Goal: Information Seeking & Learning: Learn about a topic

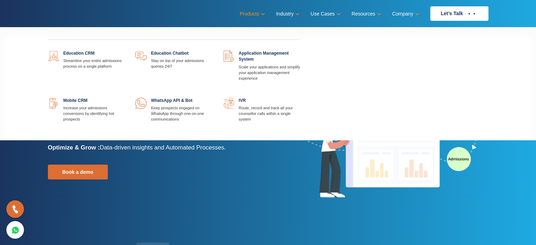
drag, startPoint x: 0, startPoint y: 0, endPoint x: 261, endPoint y: 14, distance: 261.6
click at [261, 14] on link "Products" at bounding box center [252, 14] width 24 height 10
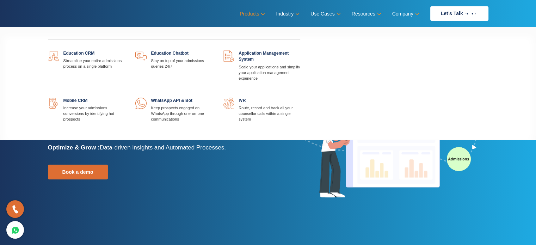
click at [260, 12] on link "Products" at bounding box center [252, 14] width 24 height 10
click at [256, 12] on link "Products" at bounding box center [252, 14] width 24 height 10
click at [242, 12] on link "Products" at bounding box center [252, 14] width 24 height 10
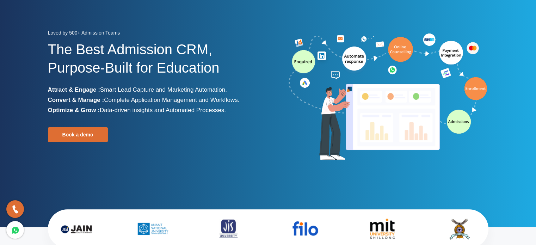
scroll to position [38, 0]
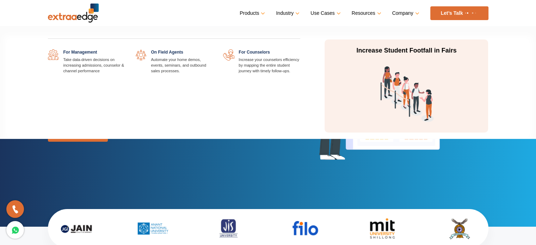
click at [323, 13] on link "Use Cases" at bounding box center [325, 13] width 29 height 10
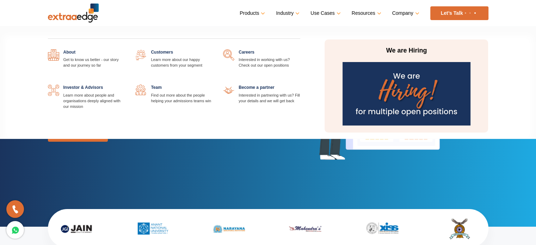
click at [409, 77] on img at bounding box center [407, 93] width 128 height 63
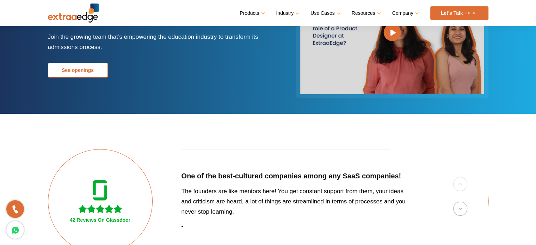
click at [89, 68] on link "See openings" at bounding box center [78, 70] width 60 height 15
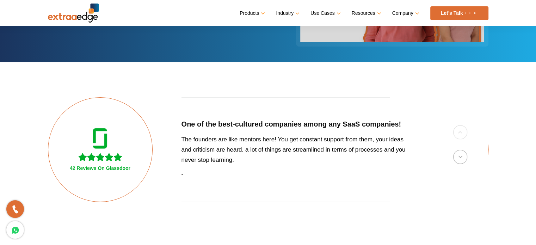
scroll to position [121, 0]
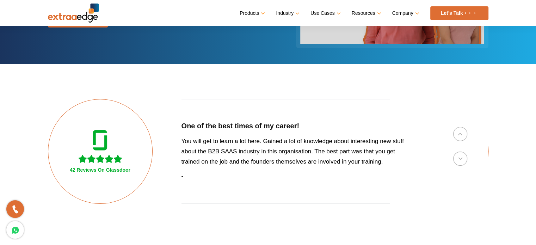
click at [78, 16] on img at bounding box center [73, 13] width 51 height 19
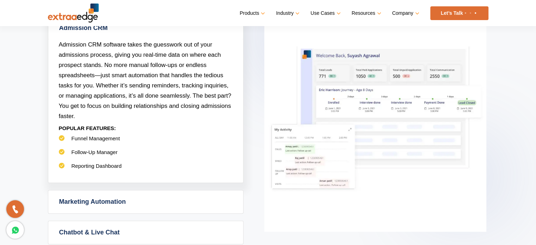
scroll to position [353, 0]
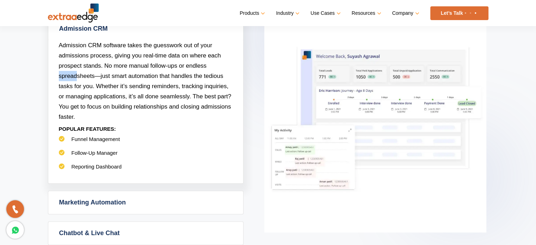
drag, startPoint x: 52, startPoint y: 75, endPoint x: 77, endPoint y: 75, distance: 25.0
click at [77, 75] on div "Admission CRM software takes the guesswork out of your admissions process, givi…" at bounding box center [145, 111] width 195 height 143
click at [78, 75] on span "Admission CRM software takes the guesswork out of your admissions process, givi…" at bounding box center [145, 81] width 173 height 78
drag, startPoint x: 120, startPoint y: 79, endPoint x: 125, endPoint y: 80, distance: 5.3
click at [122, 80] on p "Admission CRM software takes the guesswork out of your admissions process, givi…" at bounding box center [146, 81] width 174 height 82
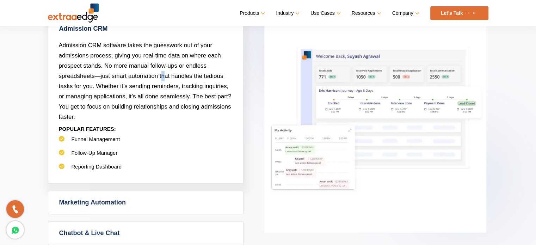
click at [163, 80] on p "Admission CRM software takes the guesswork out of your admissions process, givi…" at bounding box center [146, 81] width 174 height 82
click at [134, 80] on p "Admission CRM software takes the guesswork out of your admissions process, givi…" at bounding box center [146, 81] width 174 height 82
click at [186, 80] on p "Admission CRM software takes the guesswork out of your admissions process, givi…" at bounding box center [146, 81] width 174 height 82
click at [167, 132] on p "POPULAR FEATURES:" at bounding box center [146, 129] width 174 height 14
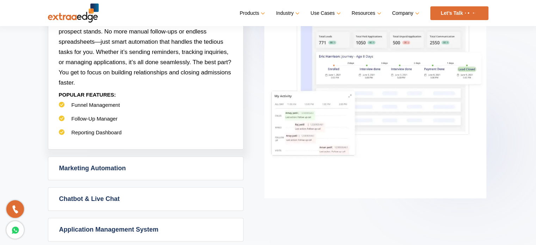
scroll to position [388, 0]
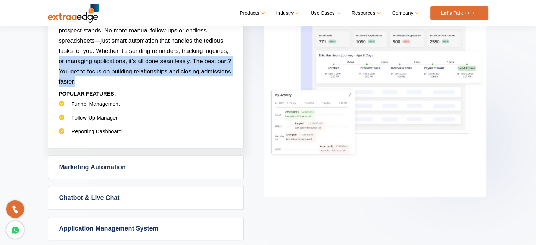
drag, startPoint x: 65, startPoint y: 65, endPoint x: 173, endPoint y: 78, distance: 109.0
click at [173, 78] on div "Admission CRM software takes the guesswork out of your admissions process, givi…" at bounding box center [145, 76] width 195 height 143
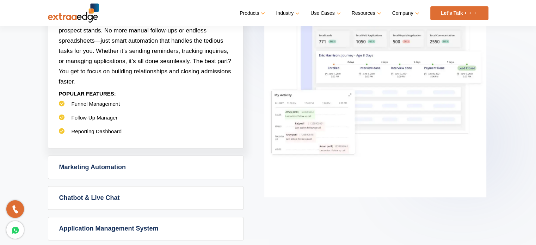
click at [154, 96] on p "POPULAR FEATURES:" at bounding box center [146, 94] width 174 height 14
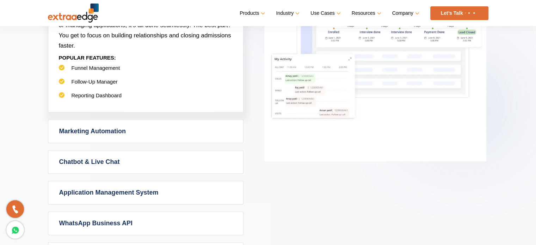
scroll to position [423, 0]
click at [78, 70] on li "Funnel Management" at bounding box center [146, 72] width 174 height 14
click at [80, 90] on li "Follow-Up Manager" at bounding box center [146, 86] width 174 height 14
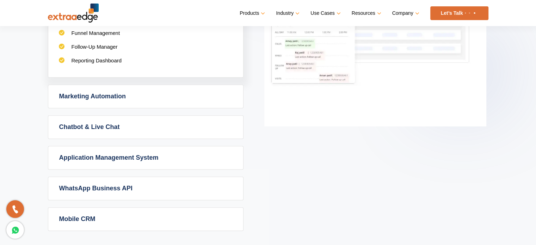
scroll to position [458, 0]
click at [85, 93] on link "Marketing Automation" at bounding box center [145, 96] width 195 height 23
click at [85, 93] on div "Marketing Automation Marketing automation feels like having a smart assistant t…" at bounding box center [146, 97] width 196 height 24
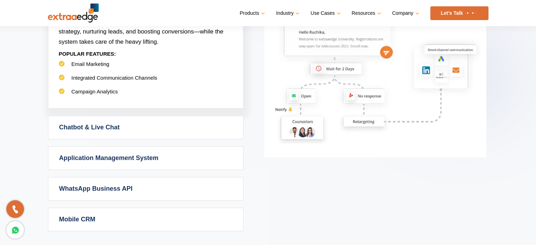
click at [102, 125] on link "Chatbot & Live Chat" at bounding box center [145, 127] width 195 height 23
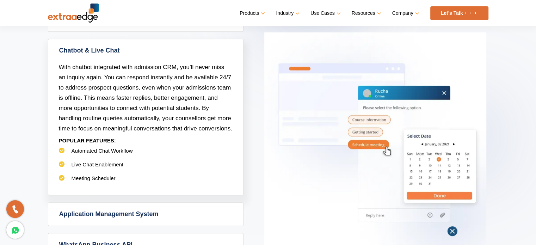
scroll to position [388, 0]
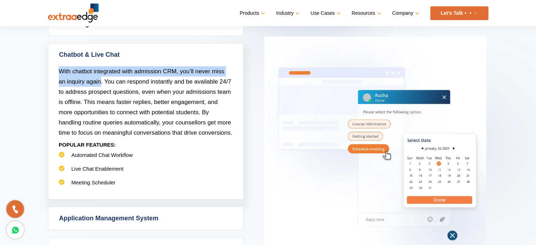
drag, startPoint x: 61, startPoint y: 75, endPoint x: 99, endPoint y: 79, distance: 37.6
click at [95, 79] on p "With chatbot integrated with admission CRM, you’ll never miss an inquiry again.…" at bounding box center [146, 102] width 174 height 72
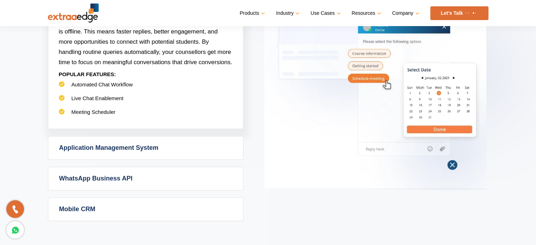
click at [190, 95] on li "Live Chat Enablement" at bounding box center [146, 102] width 174 height 14
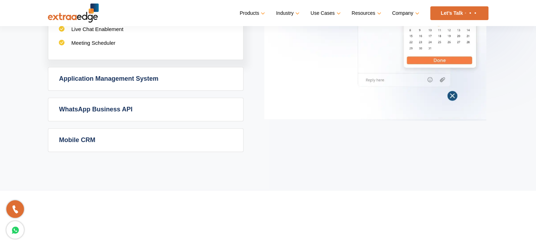
scroll to position [529, 0]
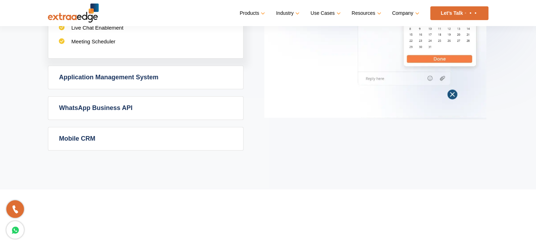
click at [127, 136] on link "Mobile CRM" at bounding box center [145, 138] width 195 height 23
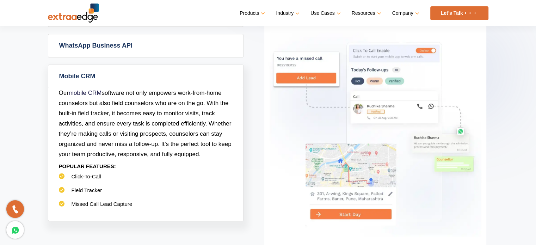
scroll to position [423, 0]
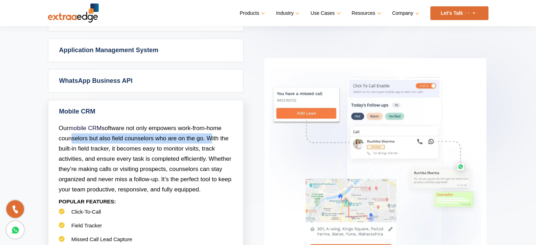
drag, startPoint x: 81, startPoint y: 134, endPoint x: 209, endPoint y: 134, distance: 127.6
click at [209, 134] on p "Our mobile CRM software not only empowers work-from-home counselors but also fi…" at bounding box center [146, 159] width 174 height 72
click at [85, 134] on span "Our mobile CRM software not only empowers work-from-home counselors but also fi…" at bounding box center [145, 159] width 173 height 68
click at [70, 138] on span "Our mobile CRM software not only empowers work-from-home counselors but also fi…" at bounding box center [145, 159] width 173 height 68
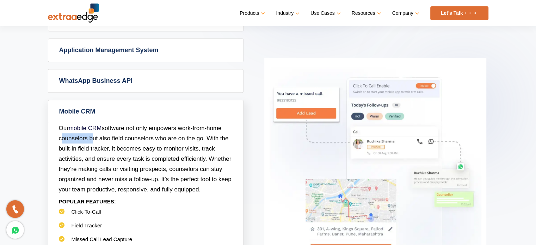
click at [70, 138] on span "Our mobile CRM software not only empowers work-from-home counselors but also fi…" at bounding box center [145, 159] width 173 height 68
click at [135, 166] on span "Our mobile CRM software not only empowers work-from-home counselors but also fi…" at bounding box center [145, 159] width 173 height 68
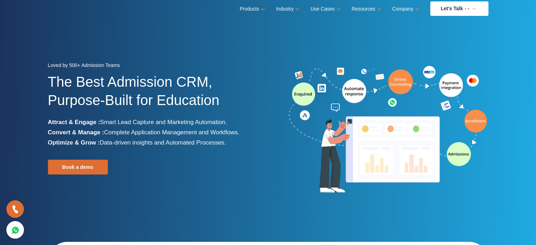
scroll to position [0, 0]
